Goal: Find contact information: Find contact information

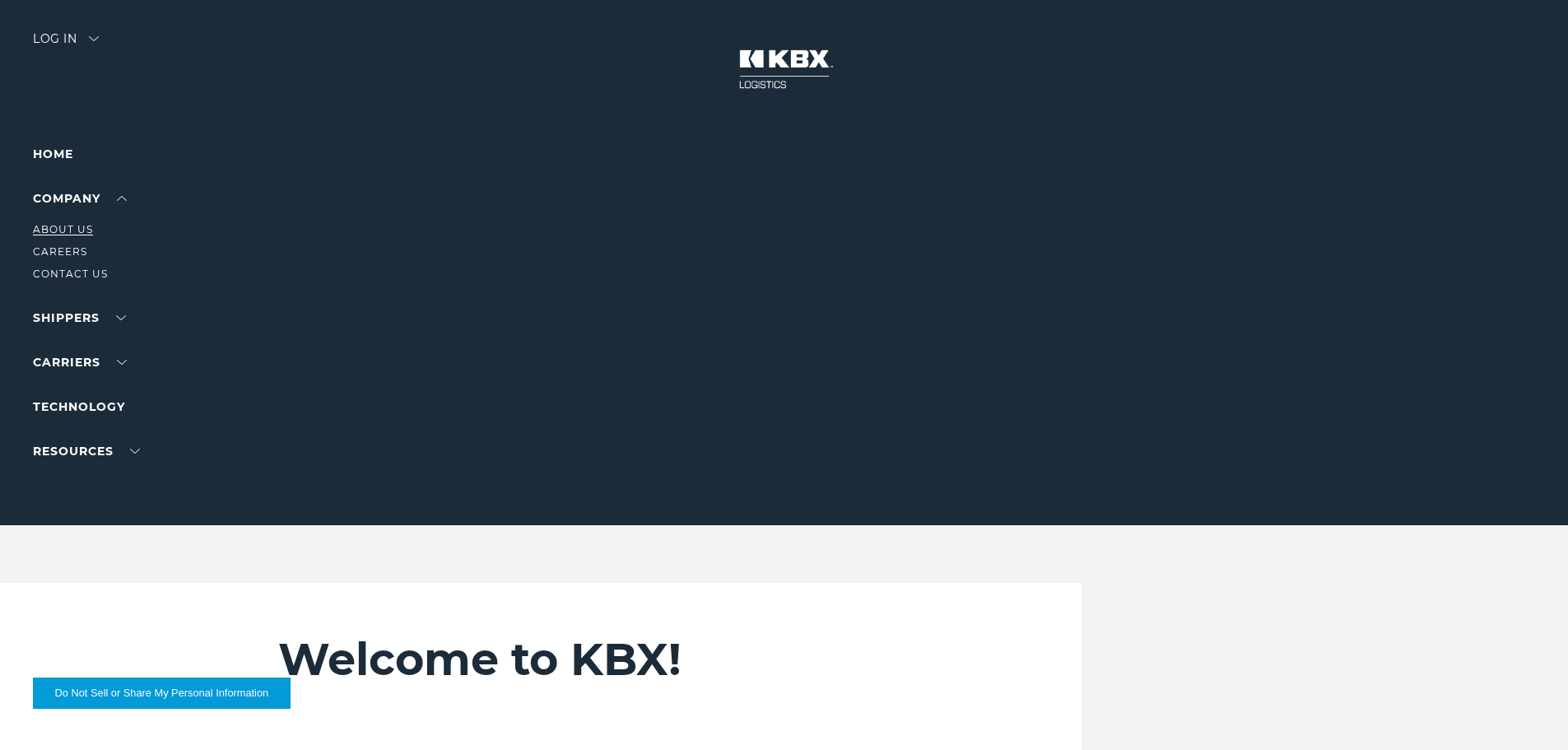
click at [55, 225] on link "About Us" at bounding box center [63, 229] width 60 height 12
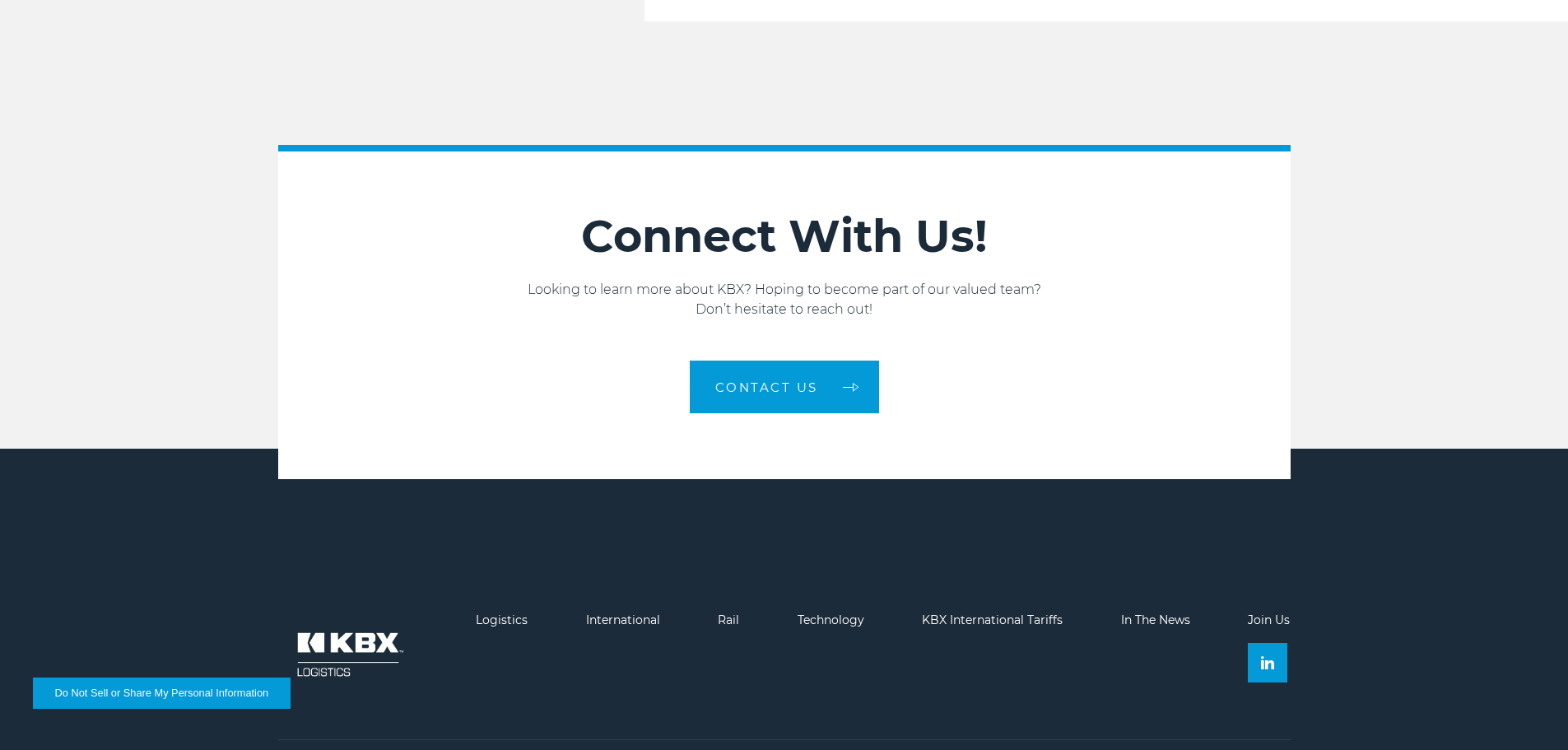
scroll to position [2788, 0]
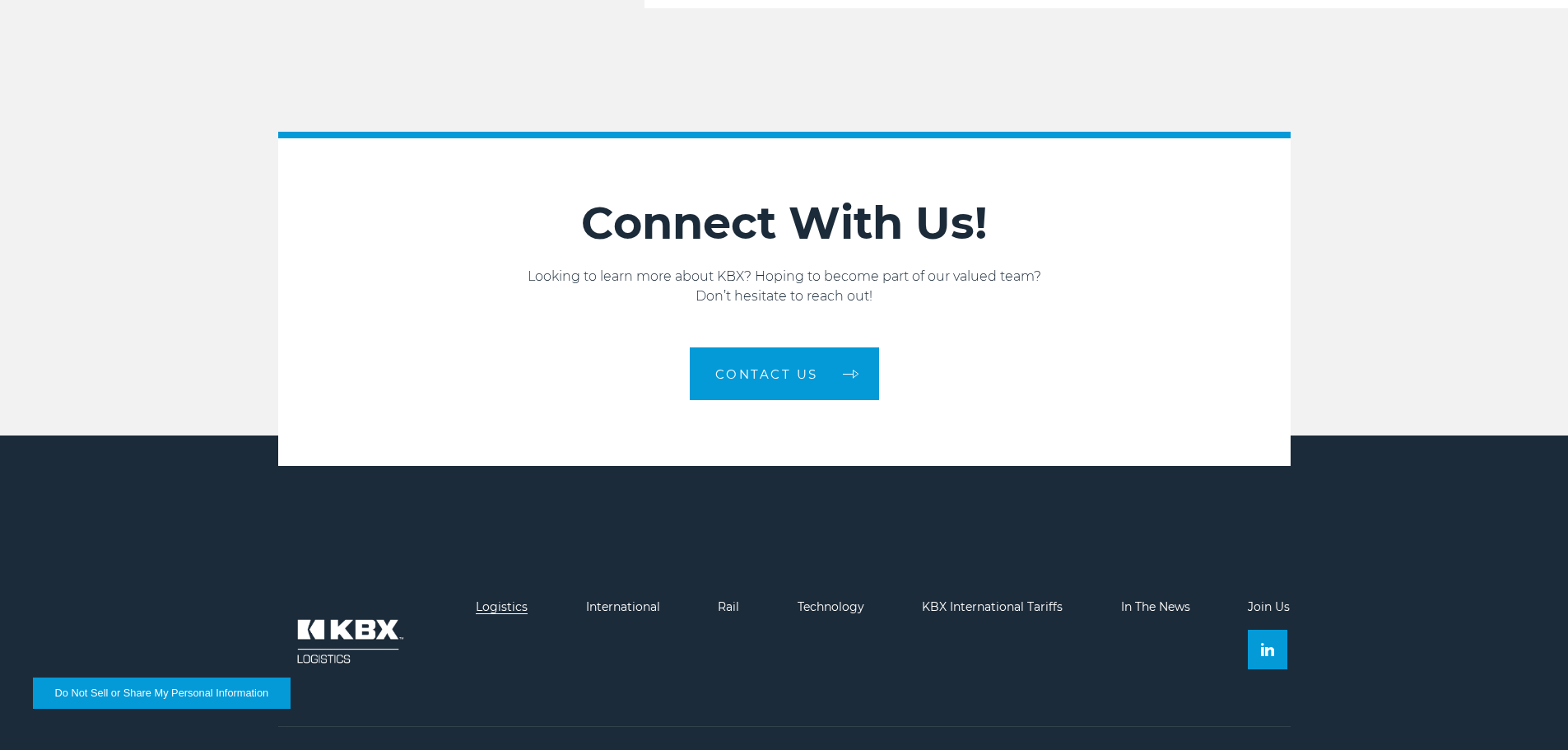
click at [497, 599] on link "Logistics" at bounding box center [502, 606] width 52 height 15
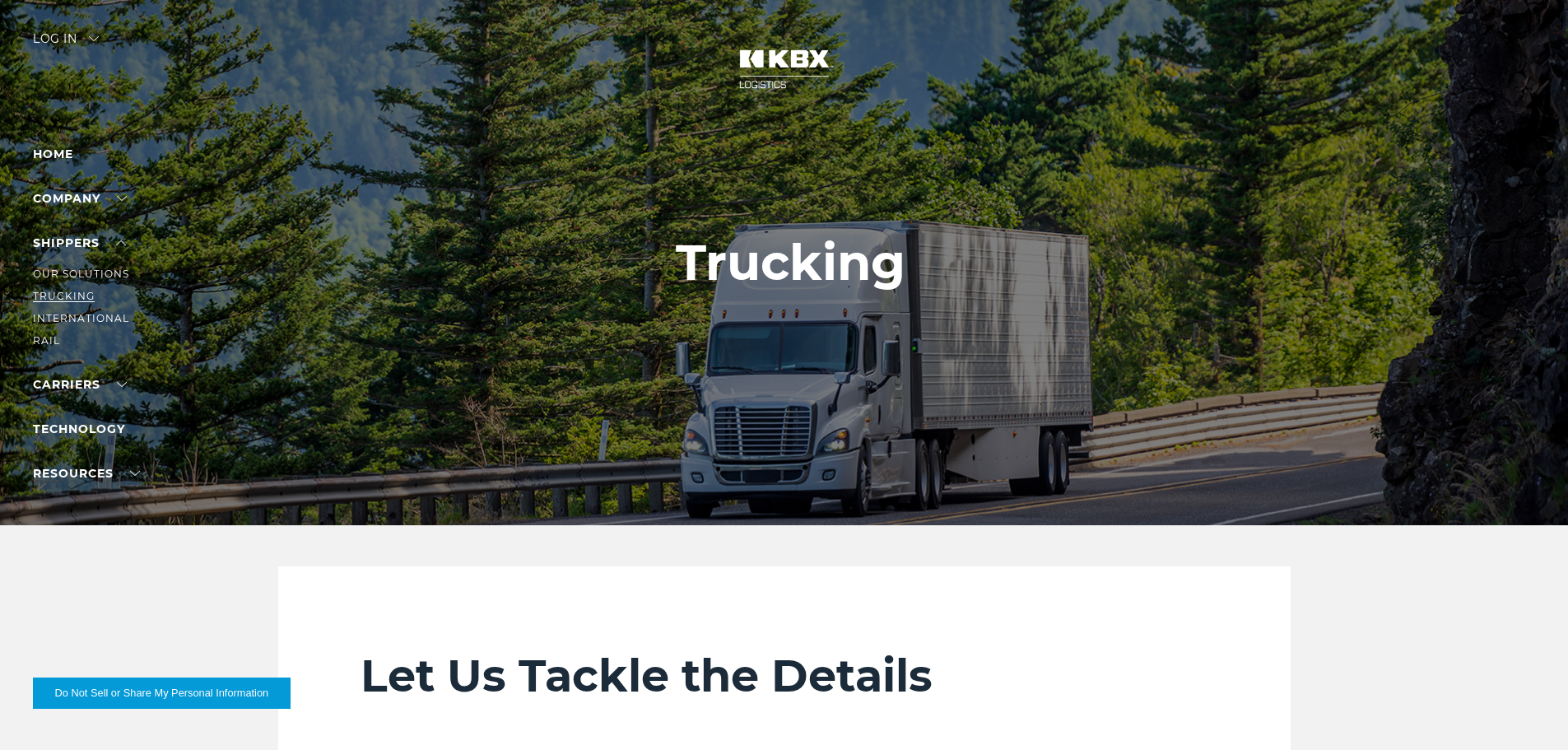
click at [61, 294] on link "Trucking" at bounding box center [64, 296] width 61 height 12
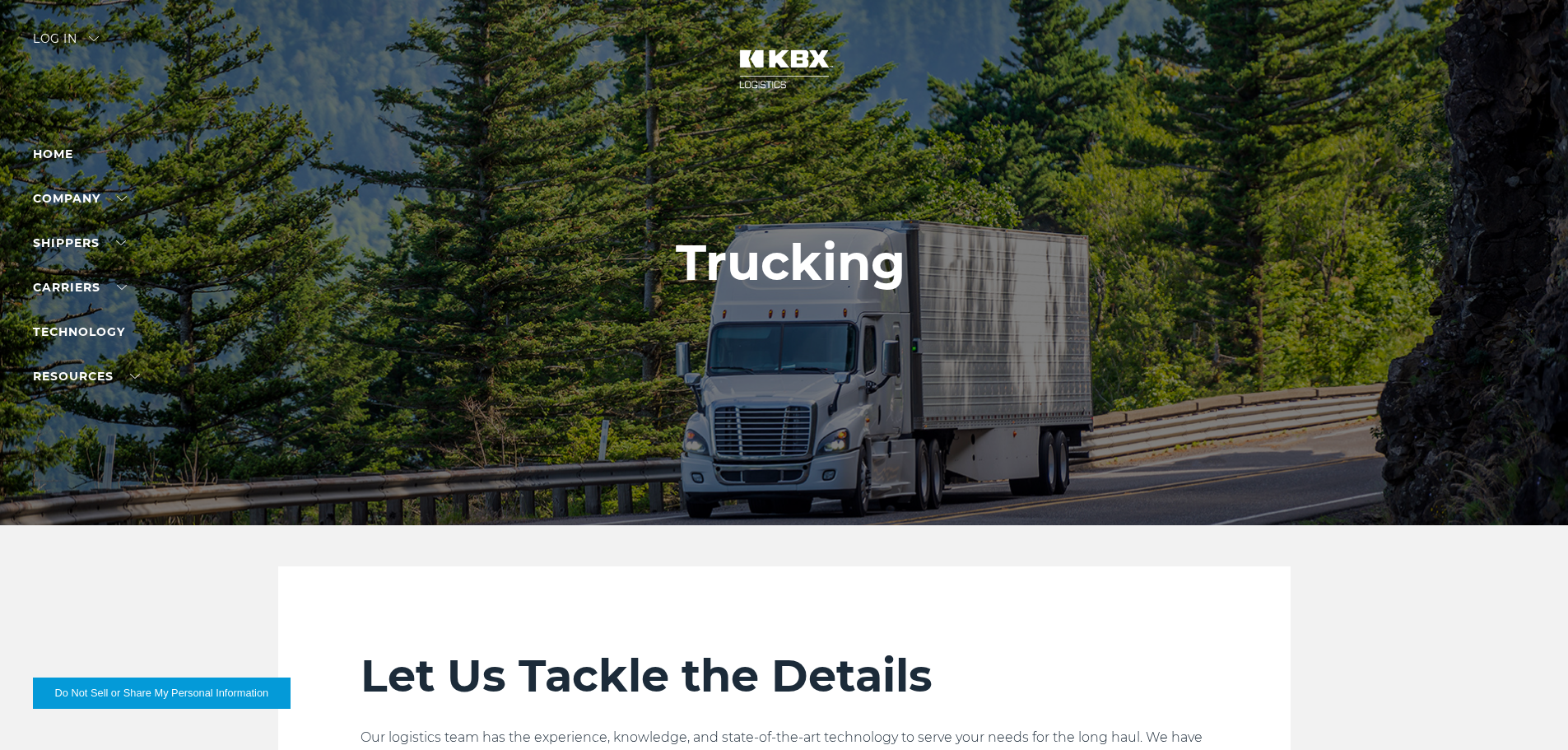
click at [48, 146] on li "Home" at bounding box center [105, 154] width 143 height 20
click at [51, 151] on link "Home" at bounding box center [53, 154] width 40 height 15
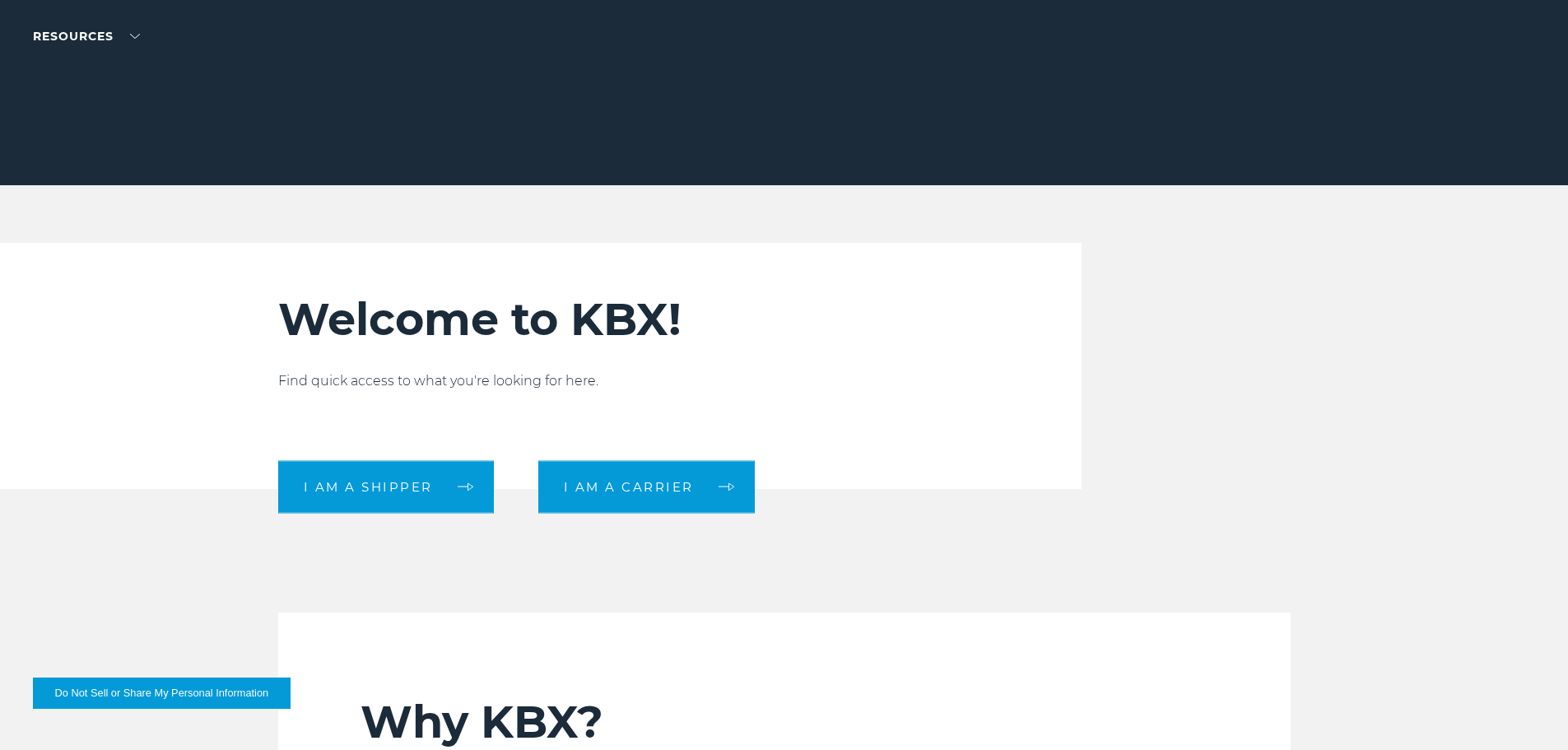
scroll to position [576, 0]
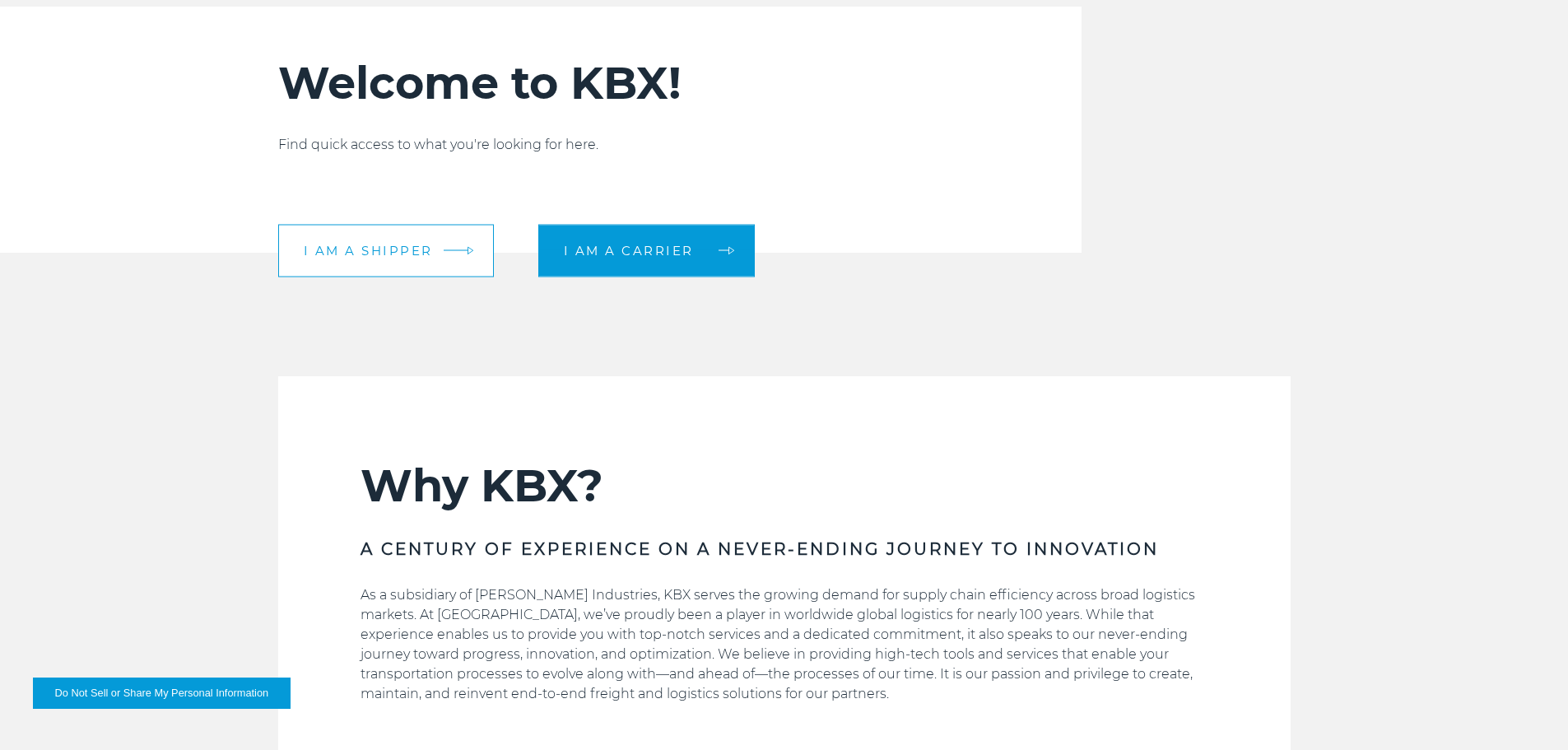
click at [381, 246] on span "I am a shipper" at bounding box center [368, 251] width 129 height 12
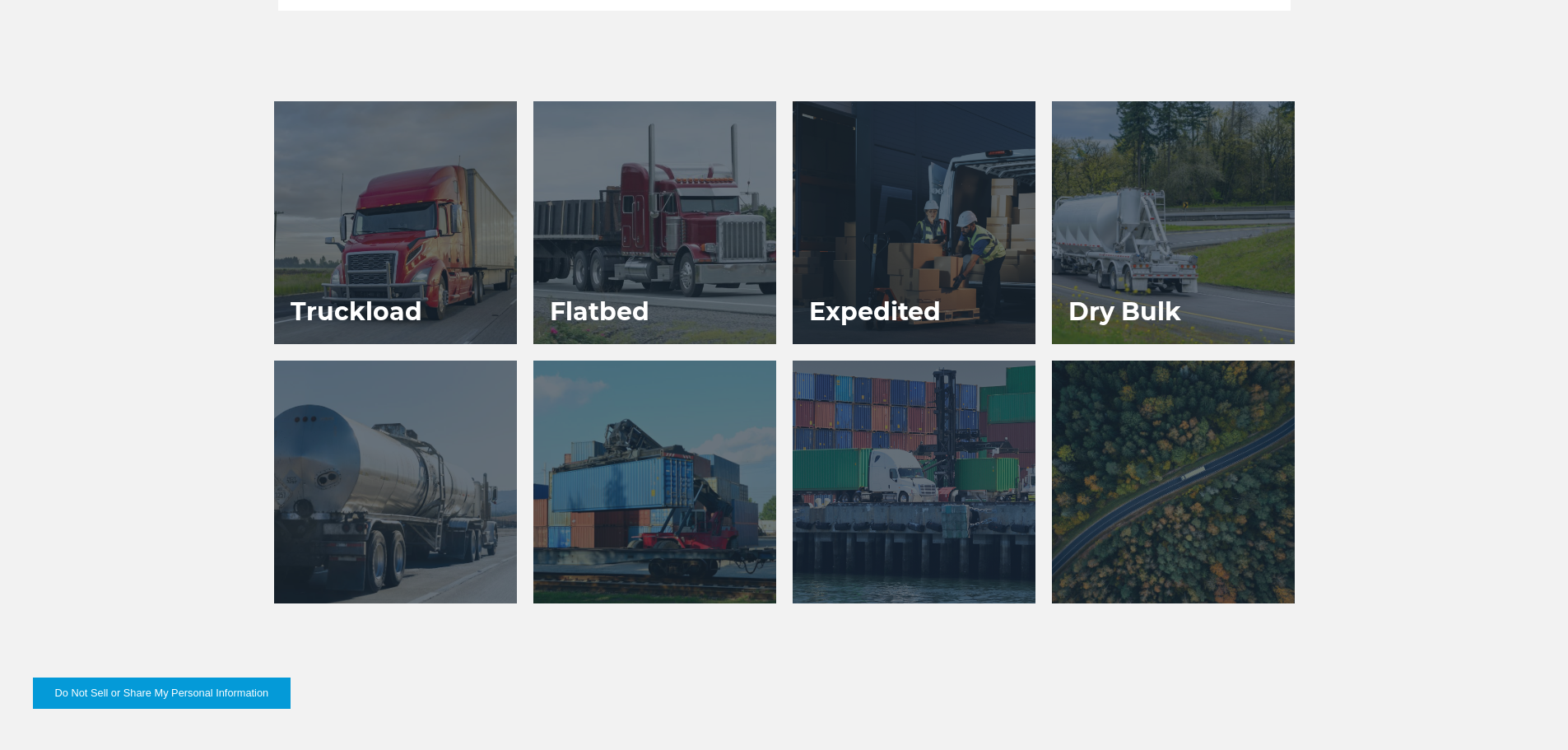
scroll to position [905, 0]
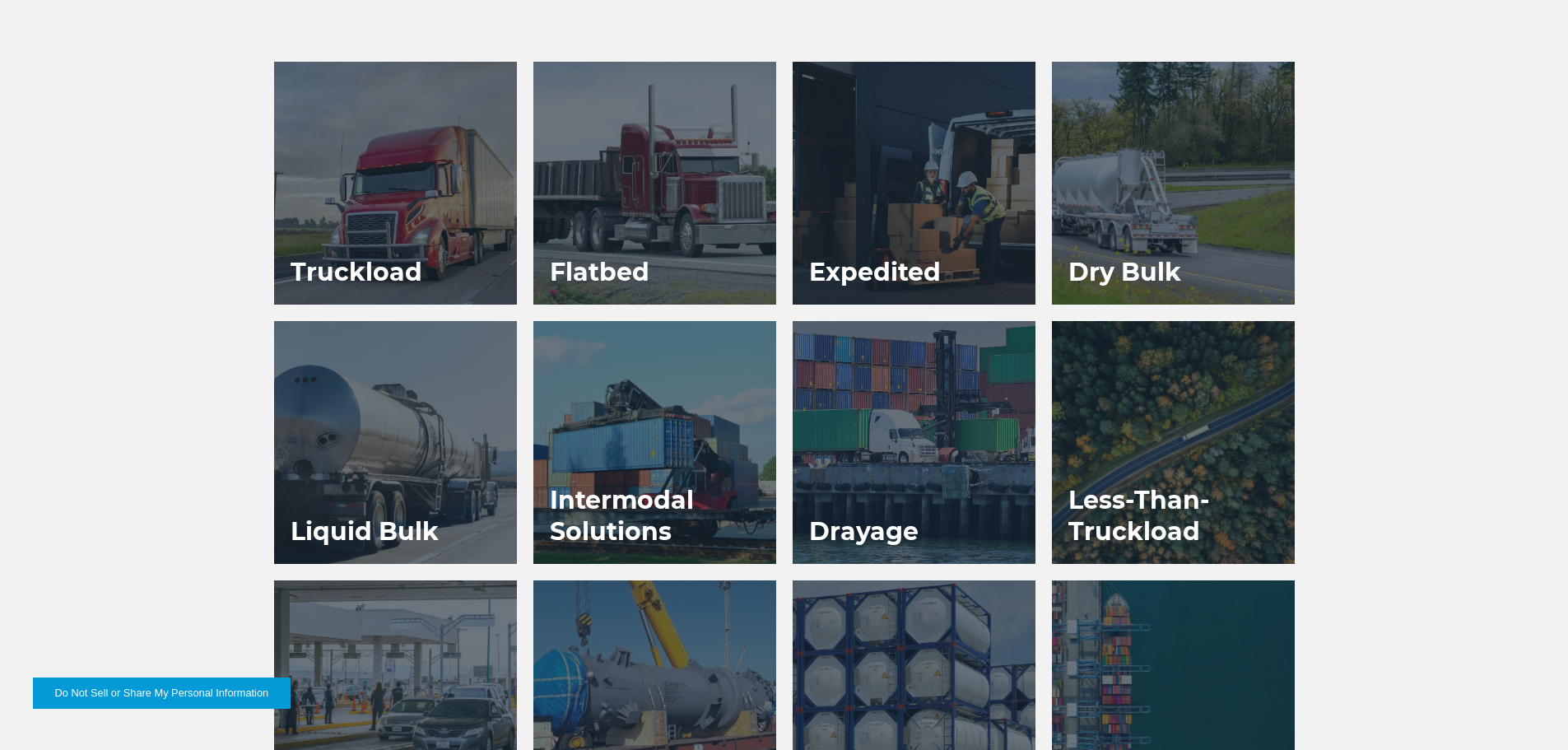
click at [1166, 459] on div at bounding box center [1173, 442] width 243 height 243
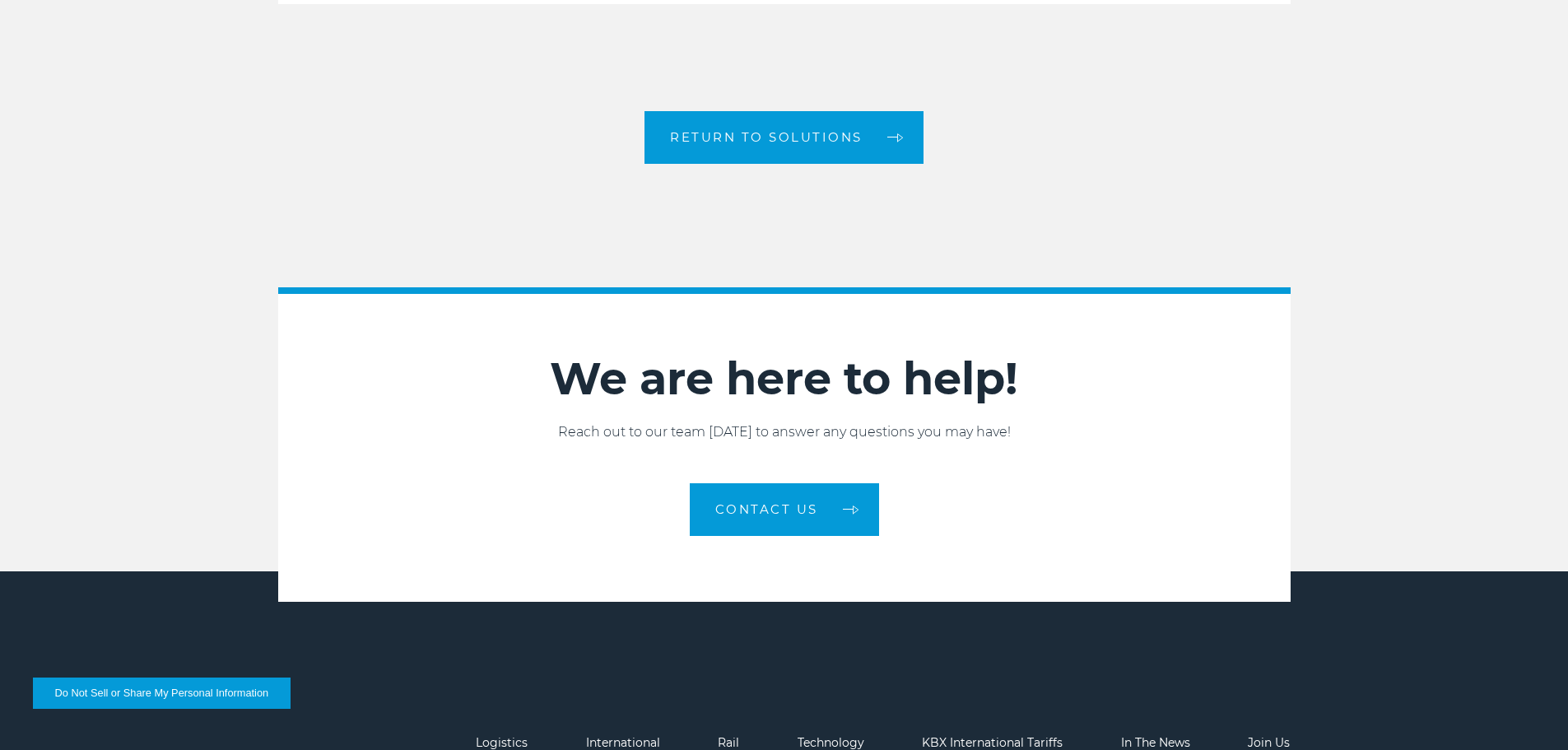
scroll to position [1811, 0]
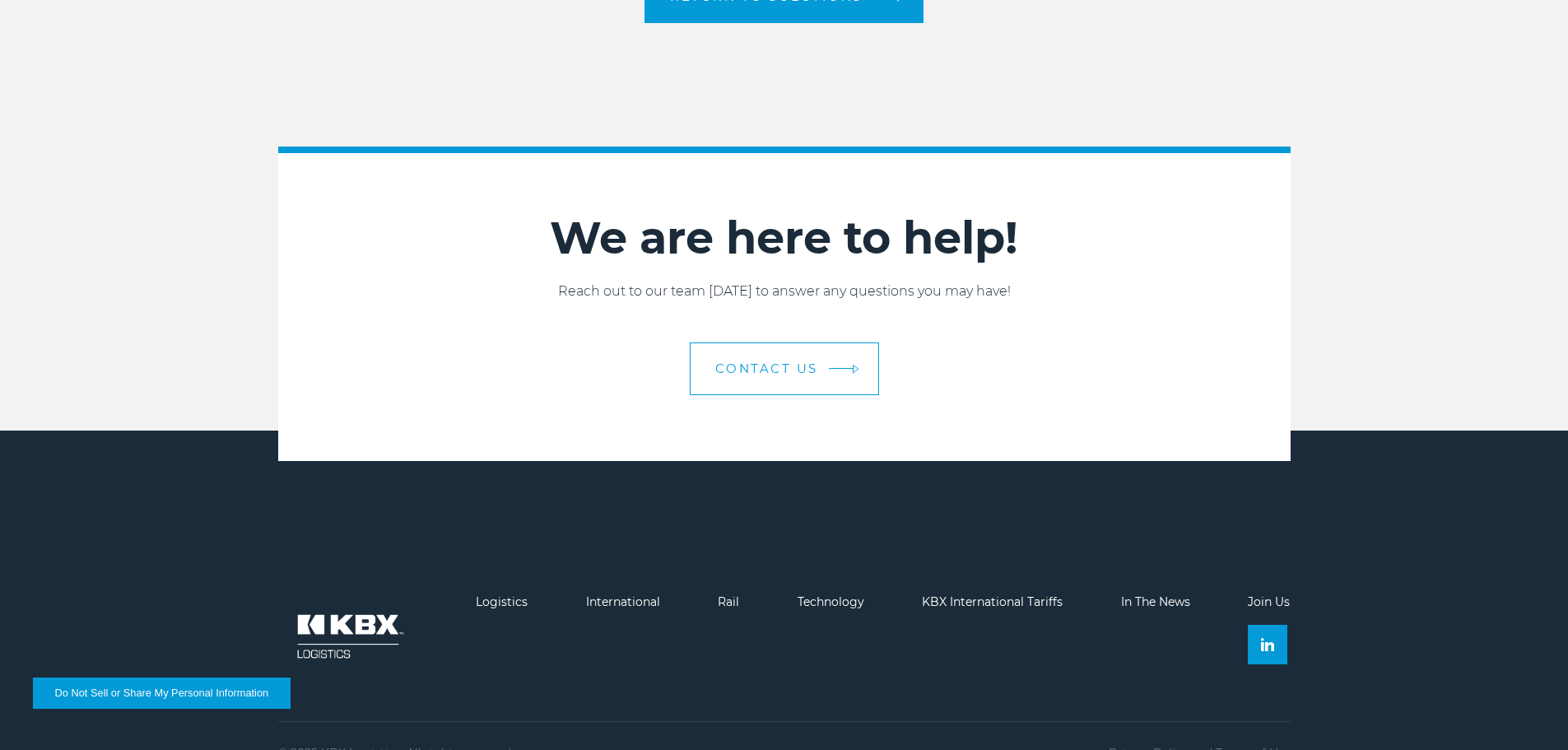
click at [783, 363] on span "Contact Us" at bounding box center [766, 368] width 103 height 12
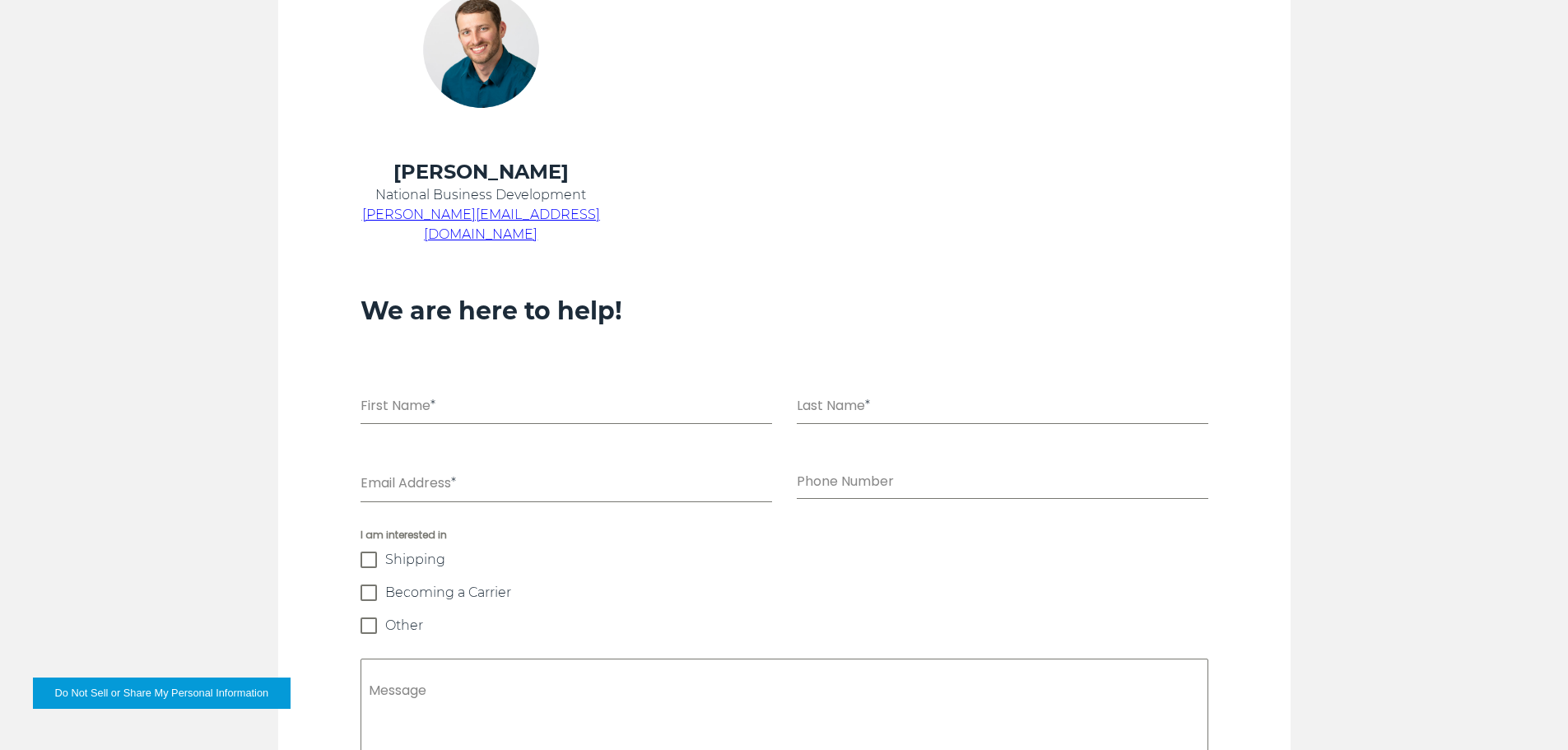
scroll to position [913, 0]
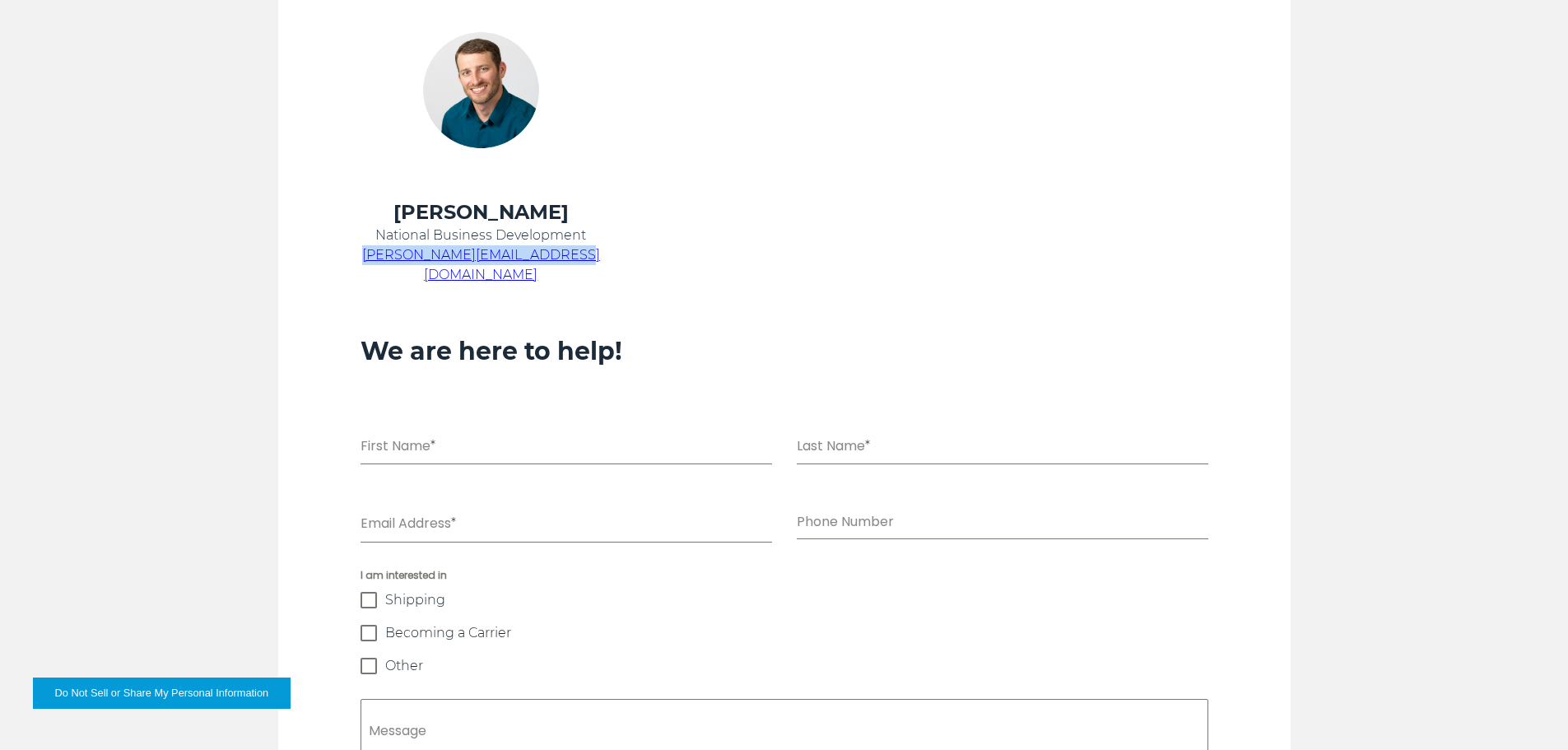
drag, startPoint x: 585, startPoint y: 256, endPoint x: 366, endPoint y: 260, distance: 219.0
click at [366, 260] on p "[PERSON_NAME][EMAIL_ADDRESS][DOMAIN_NAME]" at bounding box center [481, 265] width 241 height 39
copy span "[PERSON_NAME][EMAIL_ADDRESS][DOMAIN_NAME]"
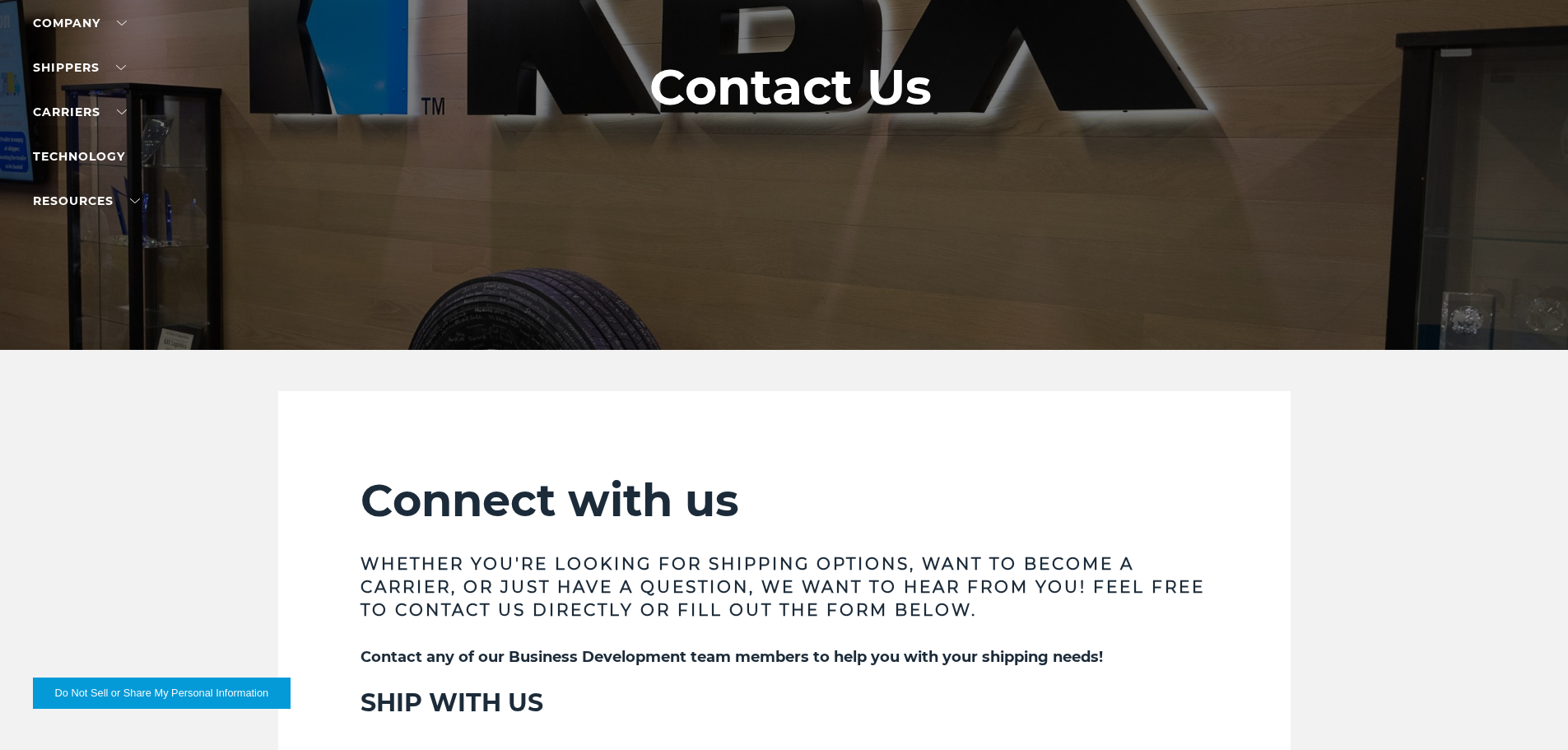
scroll to position [172, 0]
